Goal: Check status: Check status

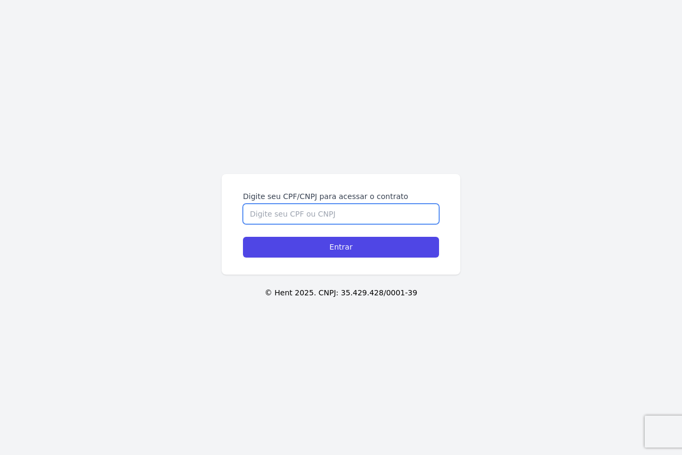
click at [314, 207] on input "Digite seu CPF/CNPJ para acessar o contrato" at bounding box center [341, 214] width 196 height 20
type input "45908306800"
click at [243, 237] on input "Entrar" at bounding box center [341, 247] width 196 height 21
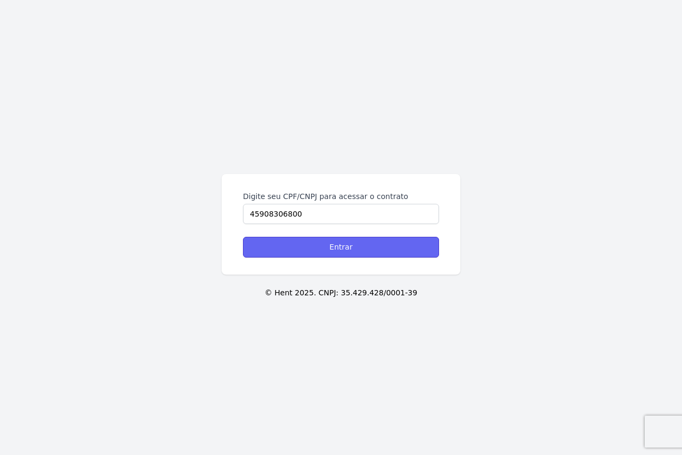
click at [364, 243] on input "Entrar" at bounding box center [341, 247] width 196 height 21
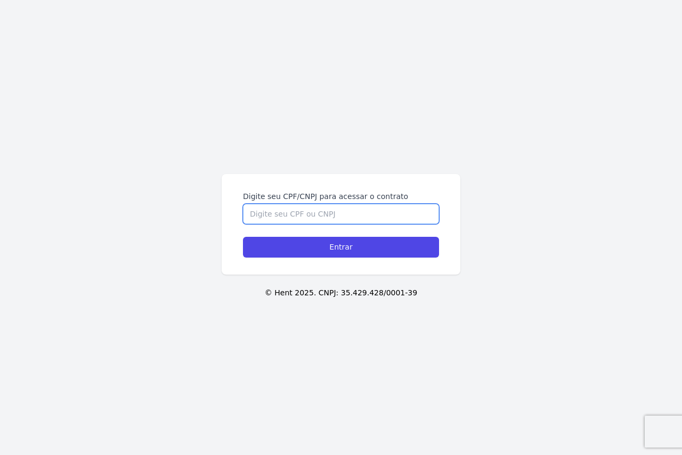
click at [298, 210] on input "Digite seu CPF/CNPJ para acessar o contrato" at bounding box center [341, 214] width 196 height 20
type input "45908306800"
click at [243, 237] on input "Entrar" at bounding box center [341, 247] width 196 height 21
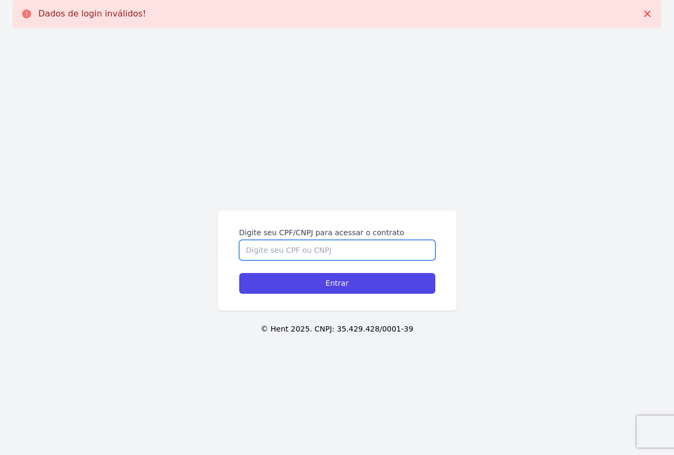
click at [296, 249] on input "Digite seu CPF/CNPJ para acessar o contrato" at bounding box center [337, 250] width 196 height 20
type input "45908306800"
click at [239, 273] on input "Entrar" at bounding box center [337, 283] width 196 height 21
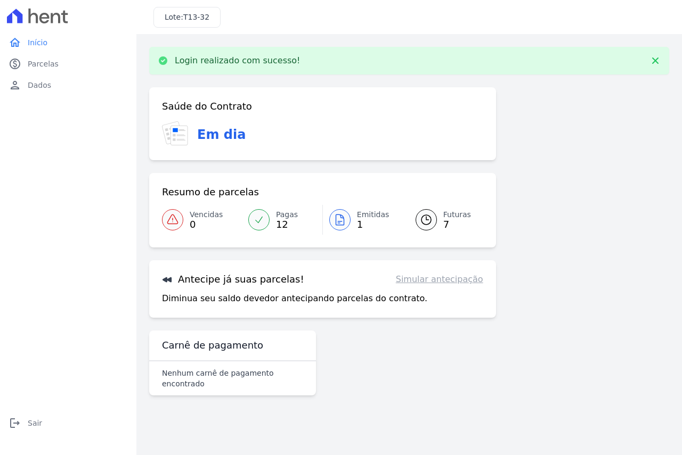
click at [283, 218] on span "Pagas" at bounding box center [287, 214] width 22 height 11
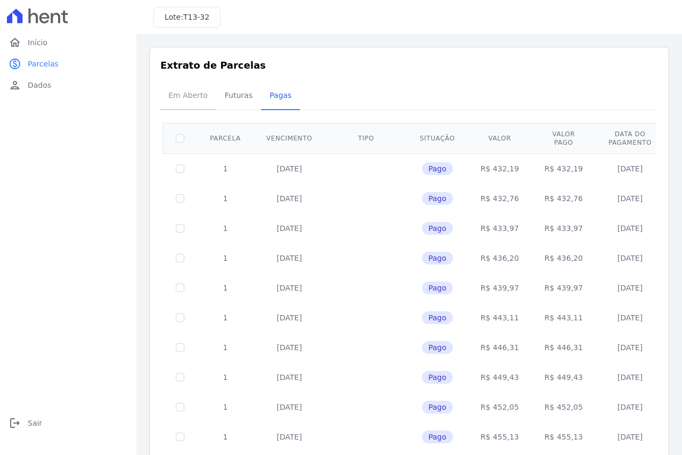
click at [202, 99] on span "Em Aberto" at bounding box center [188, 95] width 52 height 21
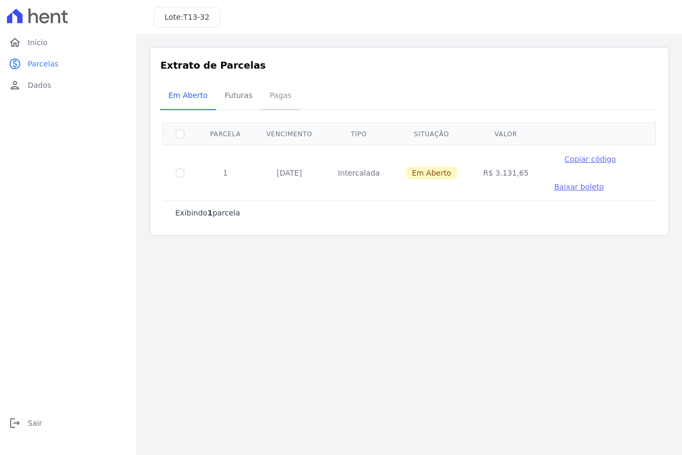
click at [264, 93] on span "Pagas" at bounding box center [280, 95] width 35 height 21
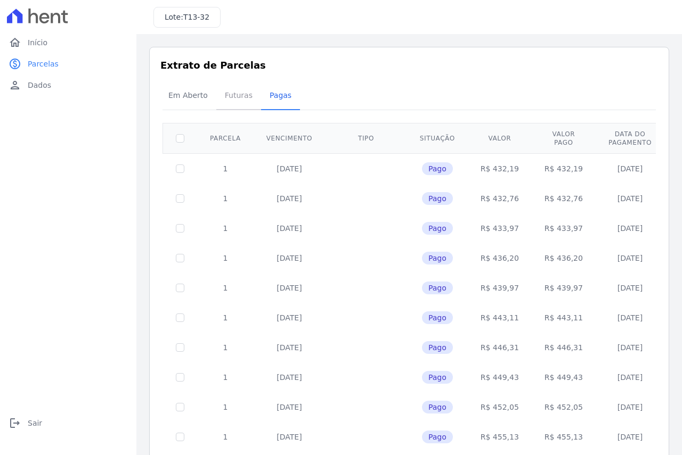
click at [230, 105] on span "Futuras" at bounding box center [238, 95] width 40 height 21
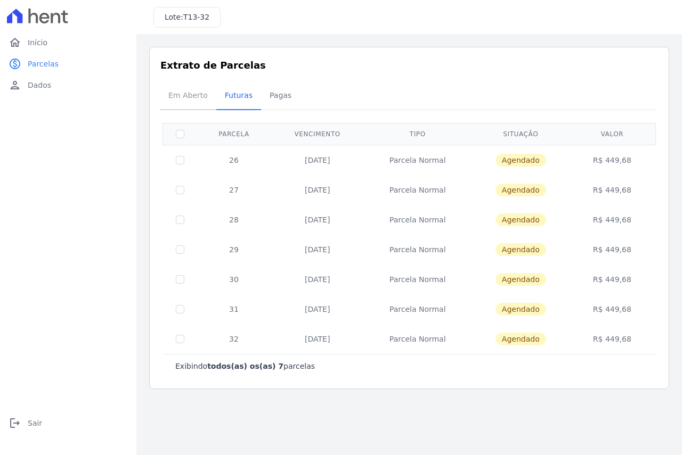
click at [204, 95] on span "Em Aberto" at bounding box center [188, 95] width 52 height 21
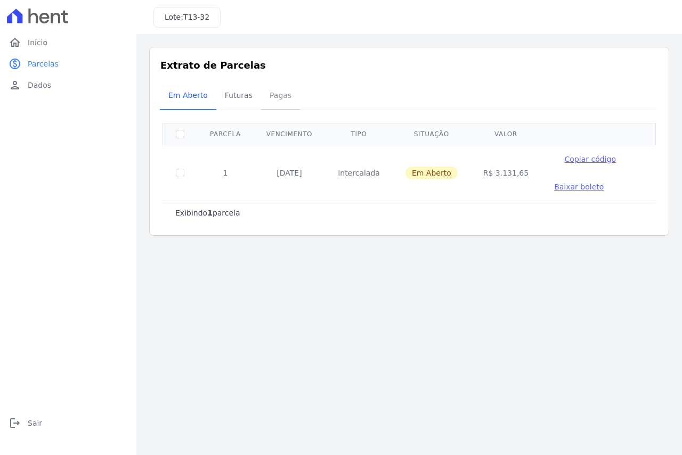
click at [278, 90] on span "Pagas" at bounding box center [280, 95] width 35 height 21
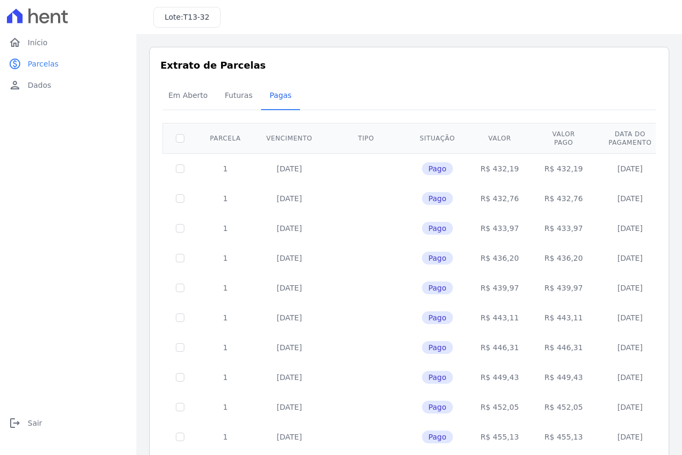
scroll to position [104, 0]
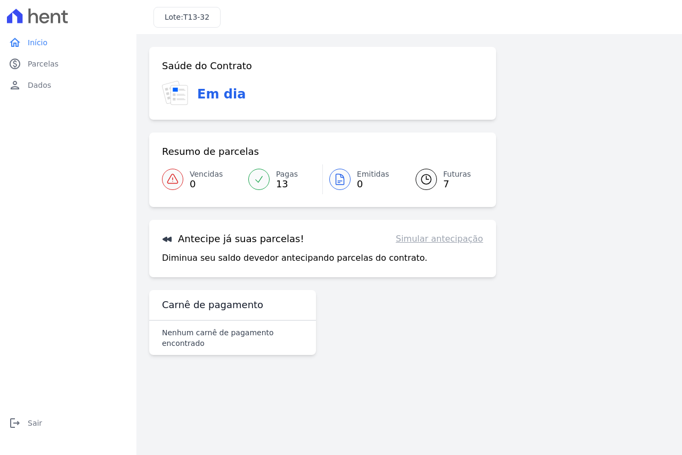
click at [278, 182] on span "13" at bounding box center [287, 184] width 22 height 9
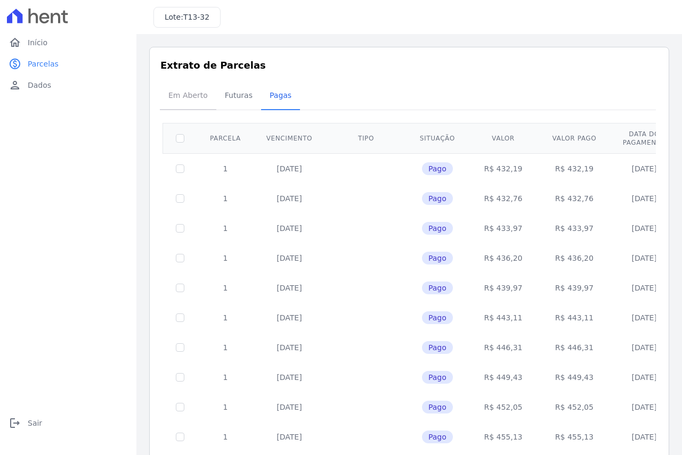
click at [172, 94] on span "Em Aberto" at bounding box center [188, 95] width 52 height 21
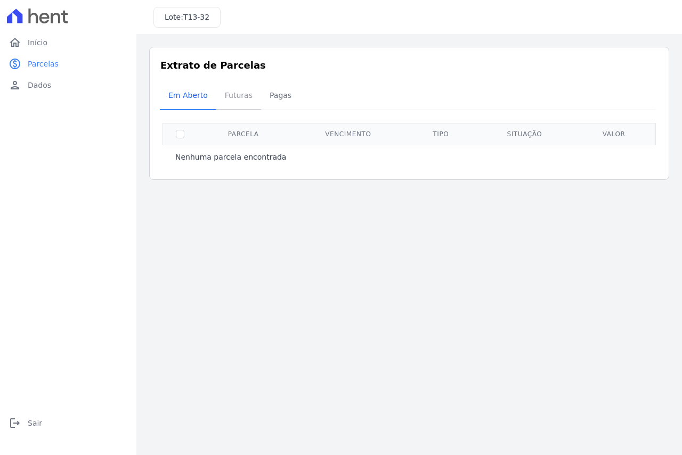
click at [238, 100] on span "Futuras" at bounding box center [238, 95] width 40 height 21
